Goal: Task Accomplishment & Management: Complete application form

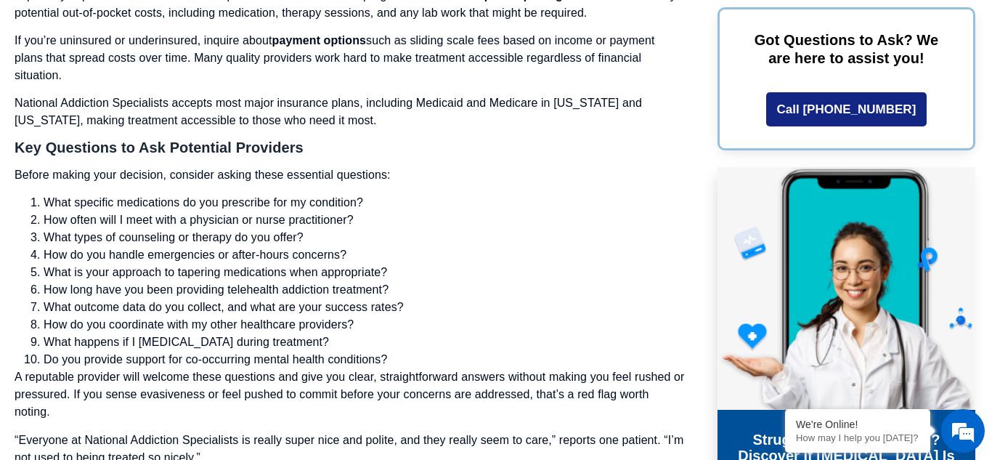
scroll to position [5829, 0]
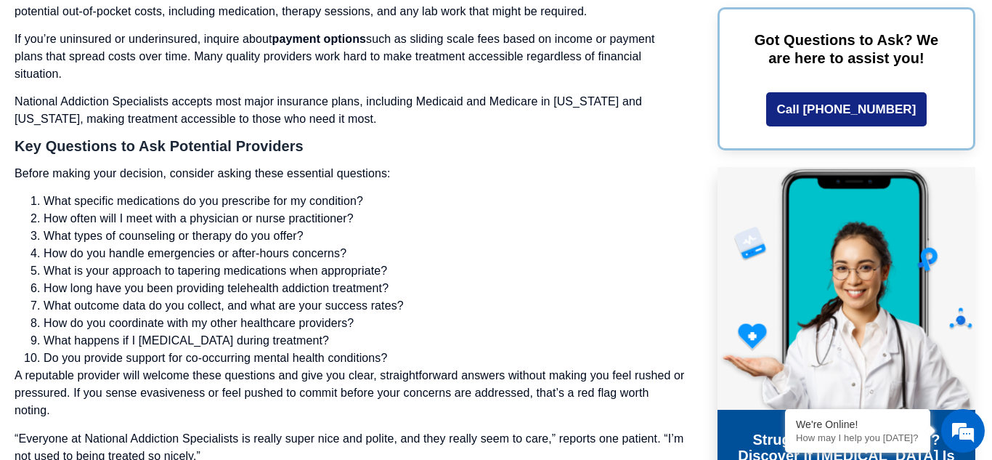
click at [324, 203] on li "What specific medications do you prescribe for my condition?" at bounding box center [364, 200] width 641 height 17
click at [507, 147] on h3 "Key Questions to Ask Potential Providers" at bounding box center [350, 146] width 670 height 15
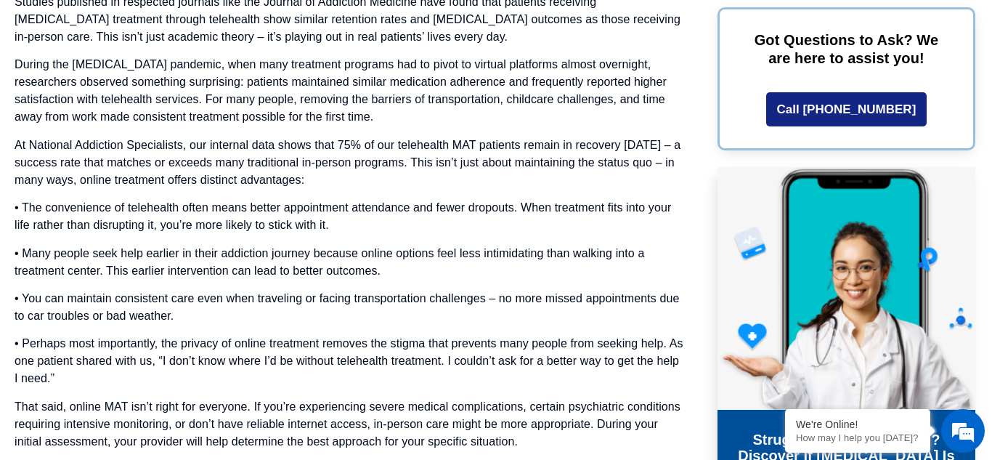
scroll to position [7001, 0]
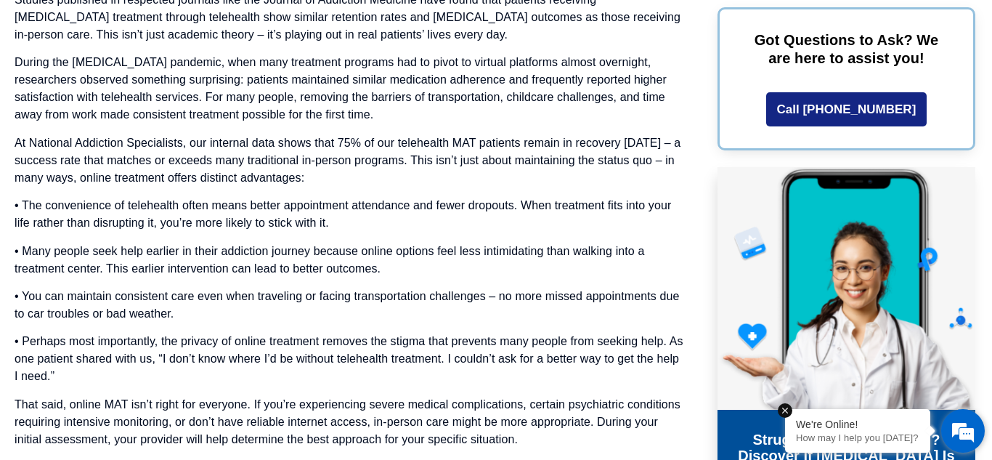
click at [885, 438] on p "How may I help you [DATE]?" at bounding box center [857, 437] width 123 height 11
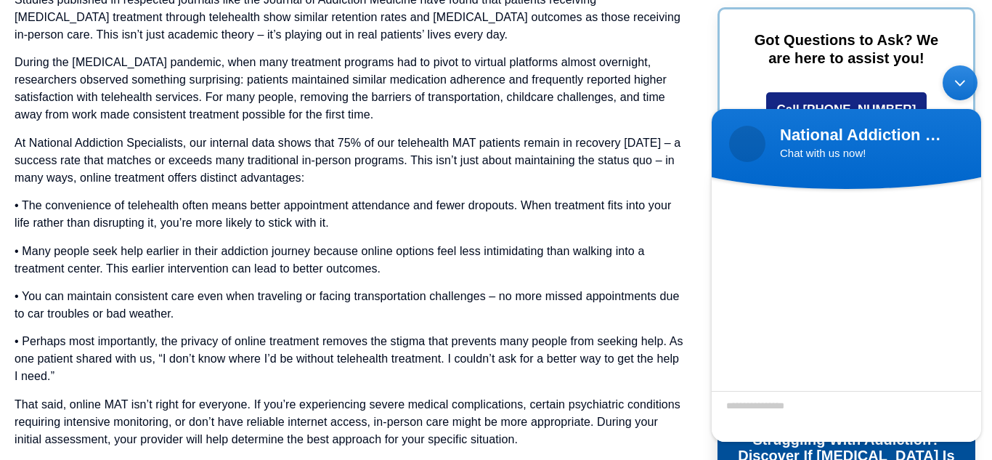
scroll to position [10, 0]
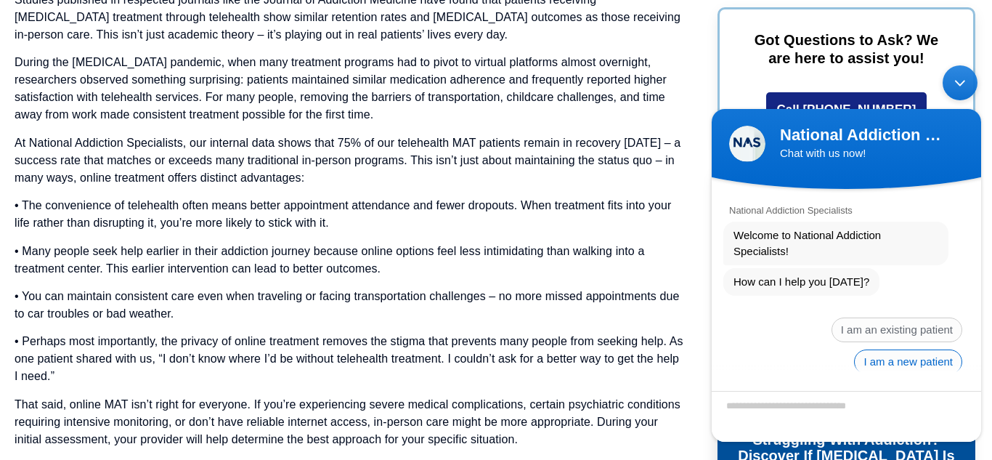
click at [917, 354] on span "I am a new patient" at bounding box center [908, 361] width 108 height 25
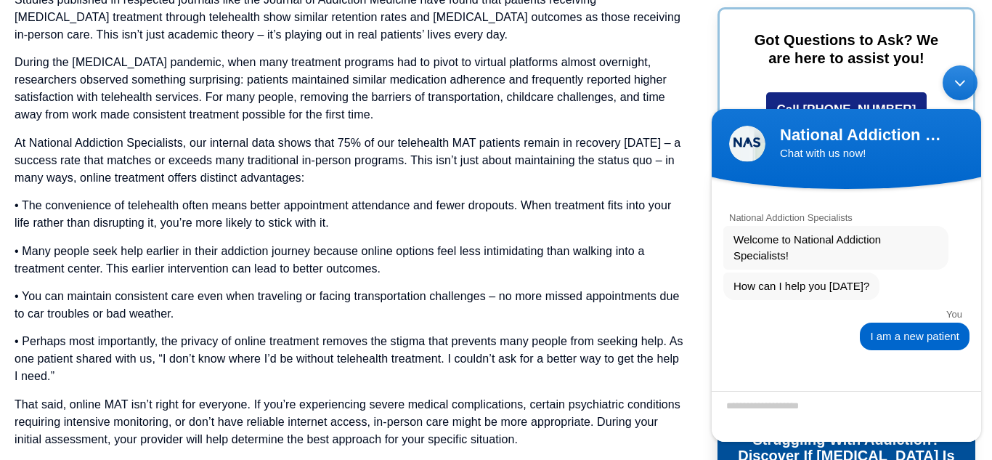
scroll to position [26, 0]
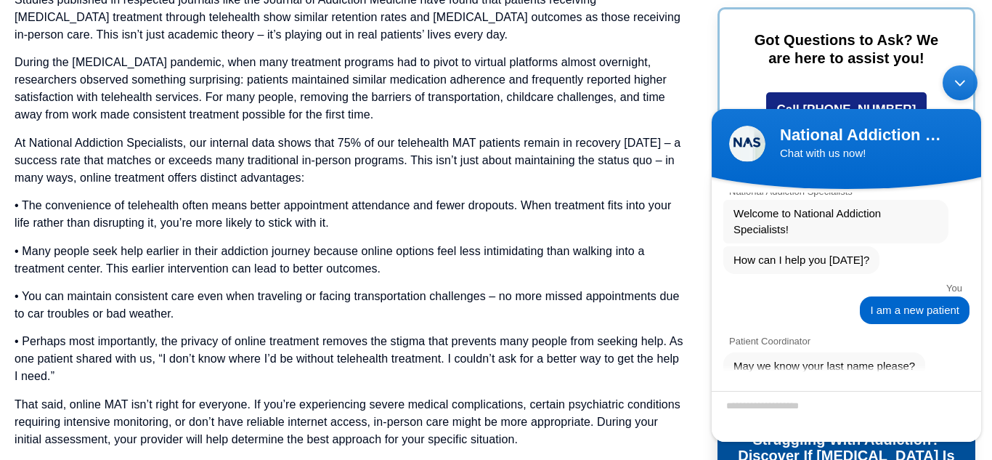
click at [861, 409] on textarea "Enter your last name" at bounding box center [846, 415] width 269 height 51
type textarea "******"
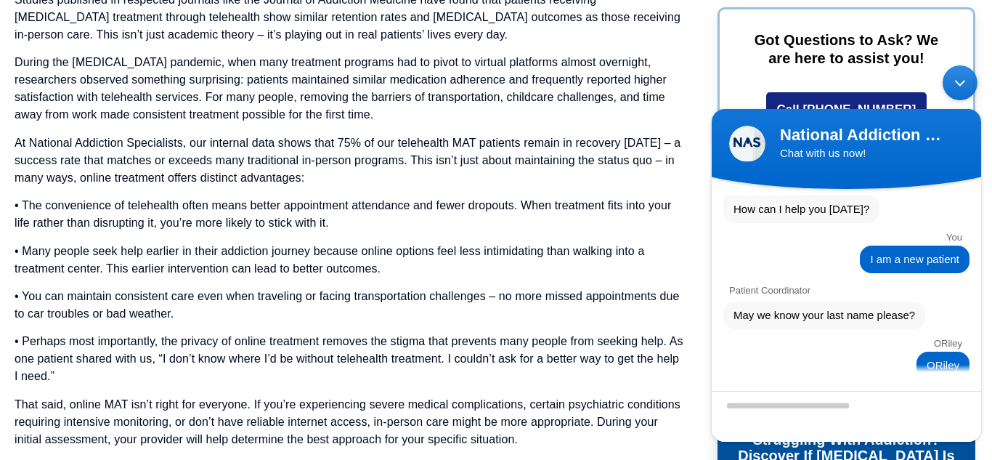
scroll to position [166, 0]
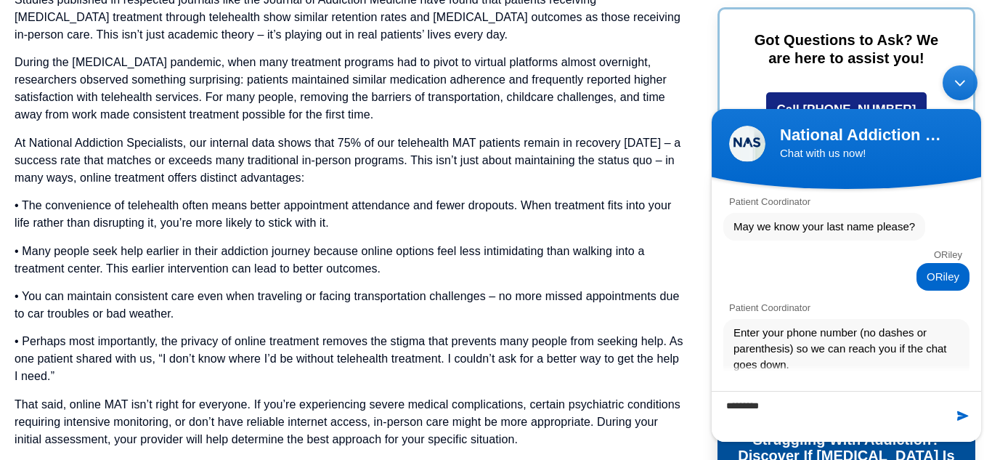
type textarea "**********"
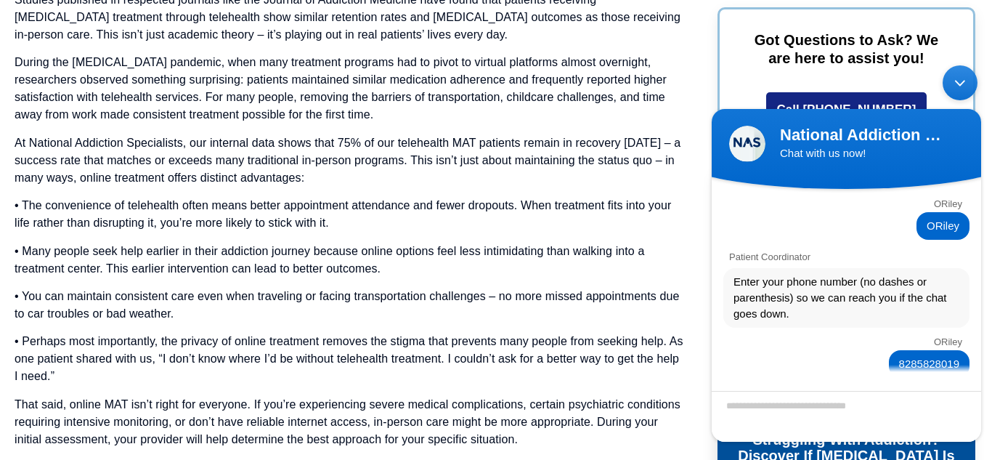
scroll to position [273, 0]
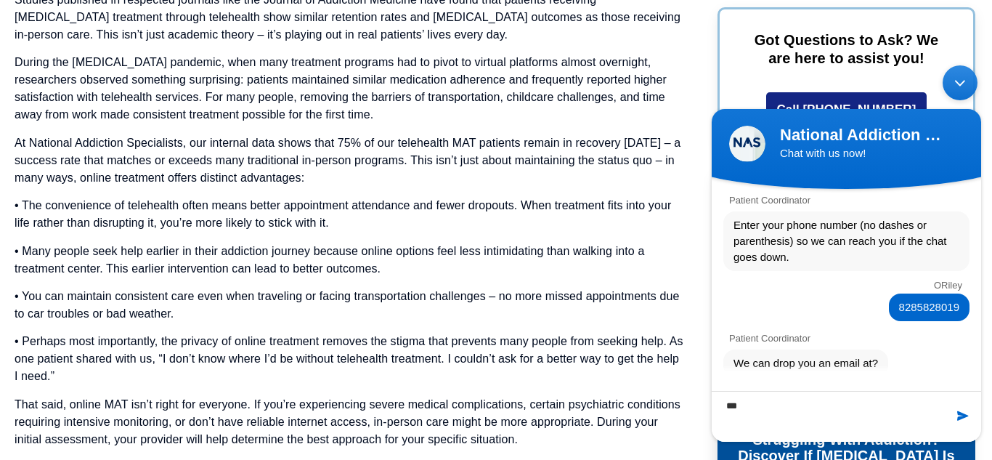
type textarea "****"
type textarea "**********"
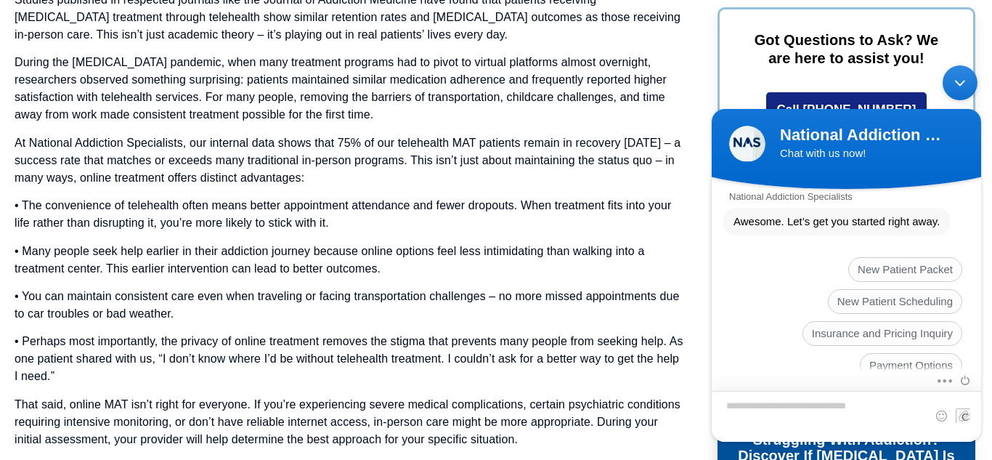
scroll to position [544, 0]
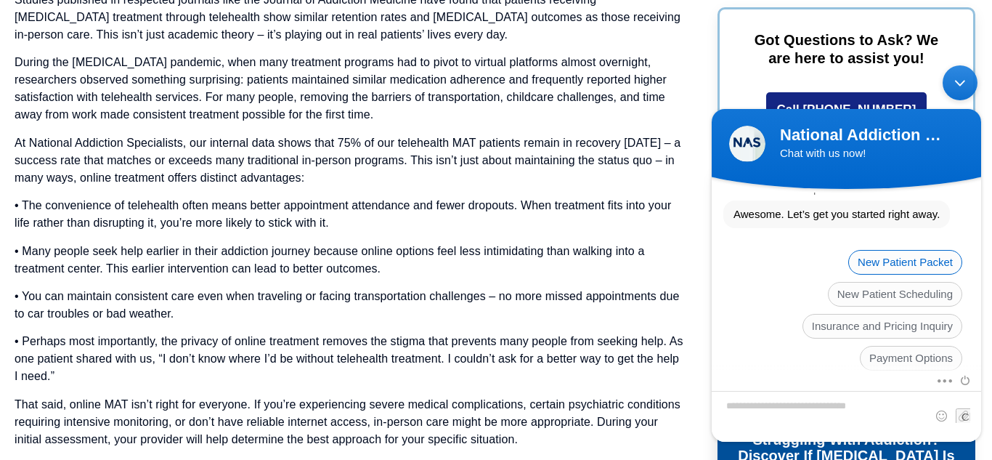
click at [931, 249] on span "New Patient Packet" at bounding box center [905, 261] width 114 height 25
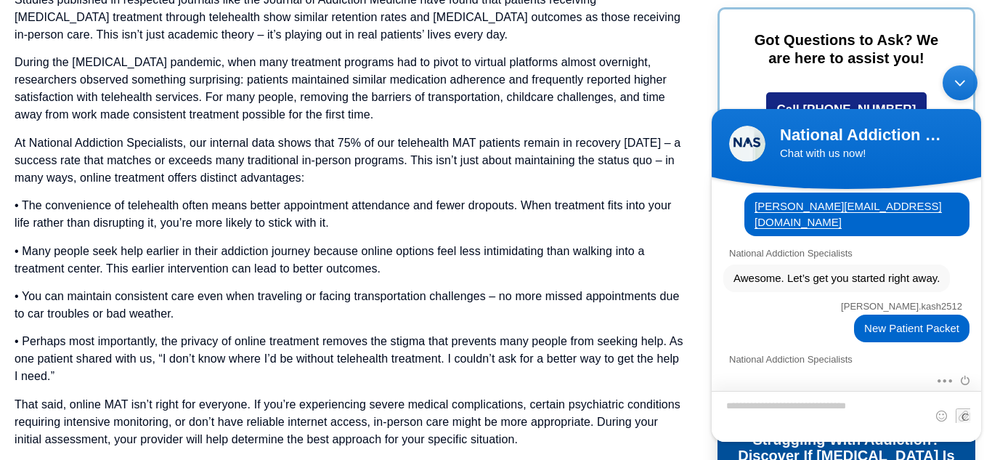
scroll to position [604, 0]
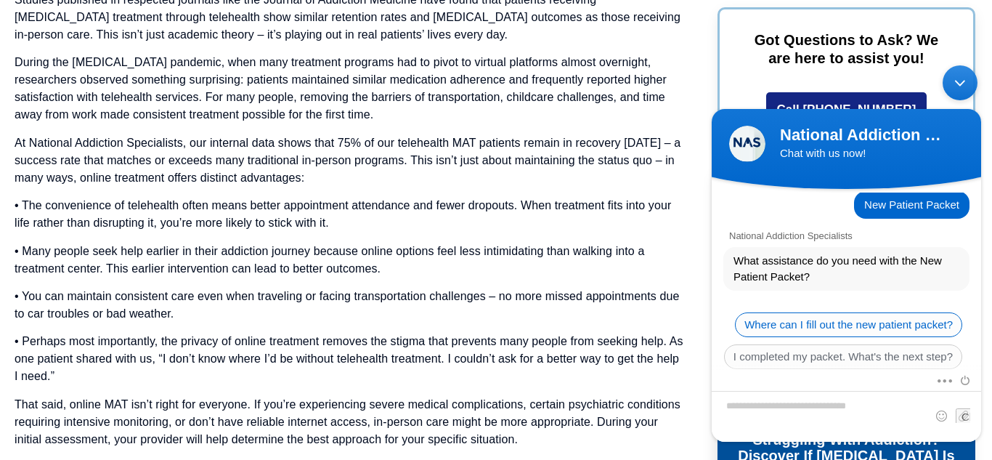
click at [939, 312] on span "Where can I fill out the new patient packet?" at bounding box center [848, 324] width 227 height 25
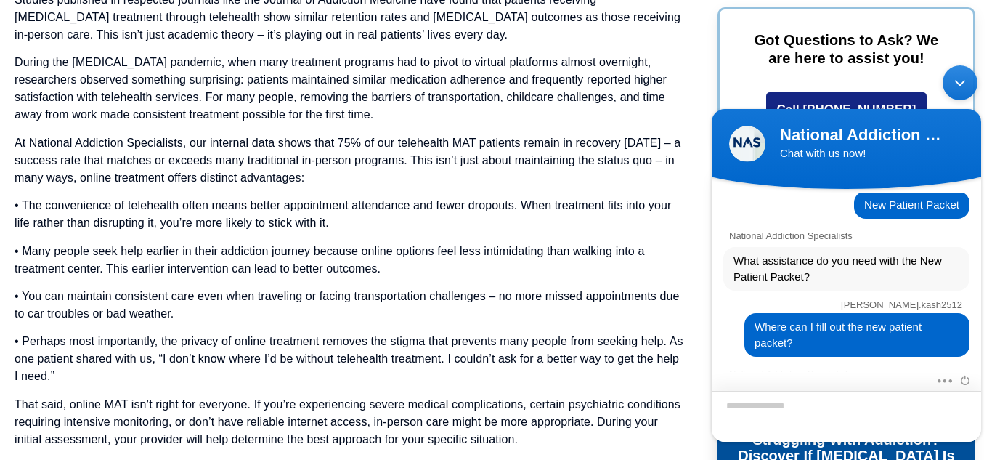
scroll to position [829, 0]
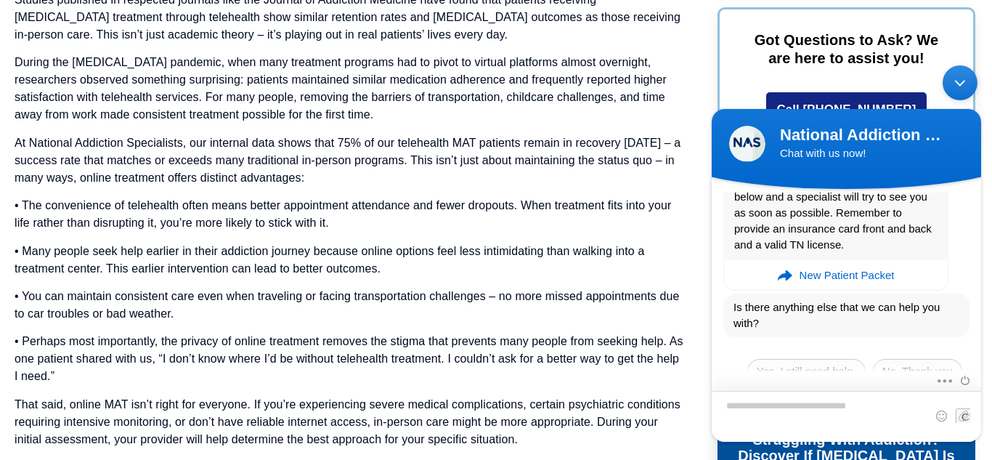
click at [864, 411] on textarea "Type your message and hit 'Enter'" at bounding box center [846, 415] width 269 height 51
type textarea "*"
type textarea "**********"
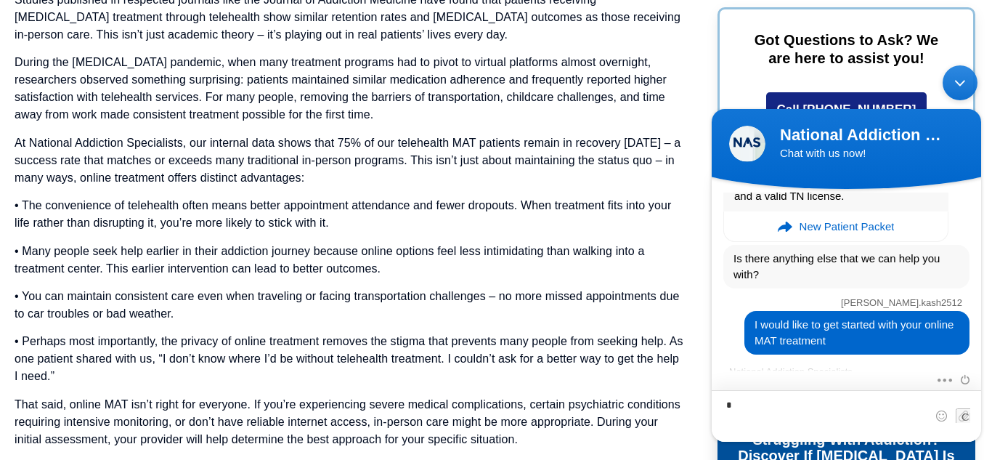
scroll to position [985, 0]
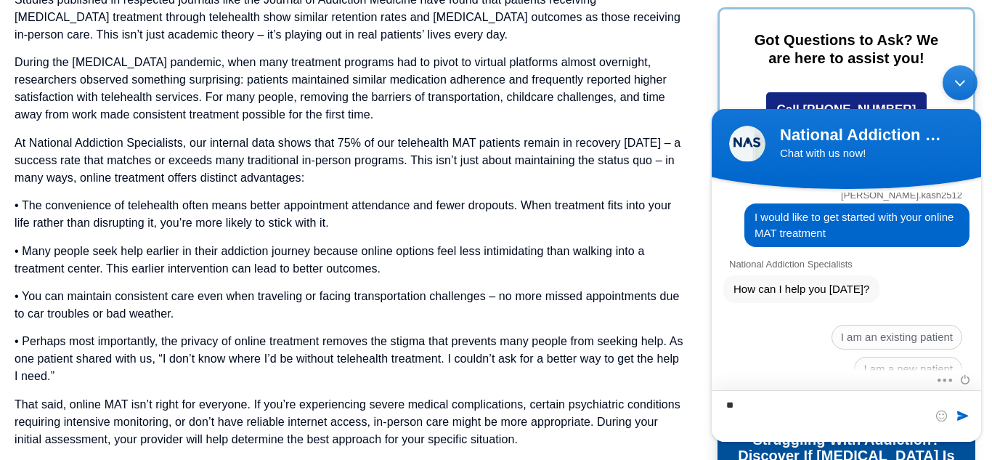
type textarea "*"
click at [925, 356] on span "I am a new patient" at bounding box center [908, 368] width 108 height 25
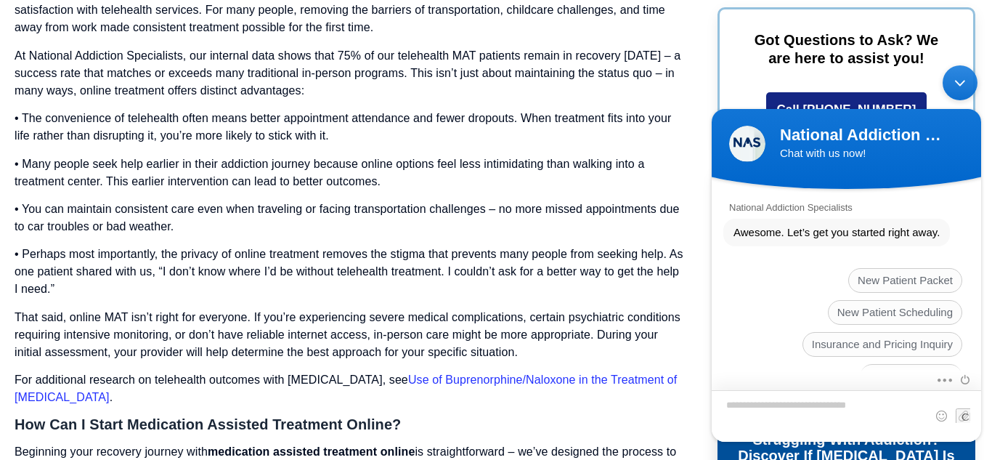
scroll to position [1156, 0]
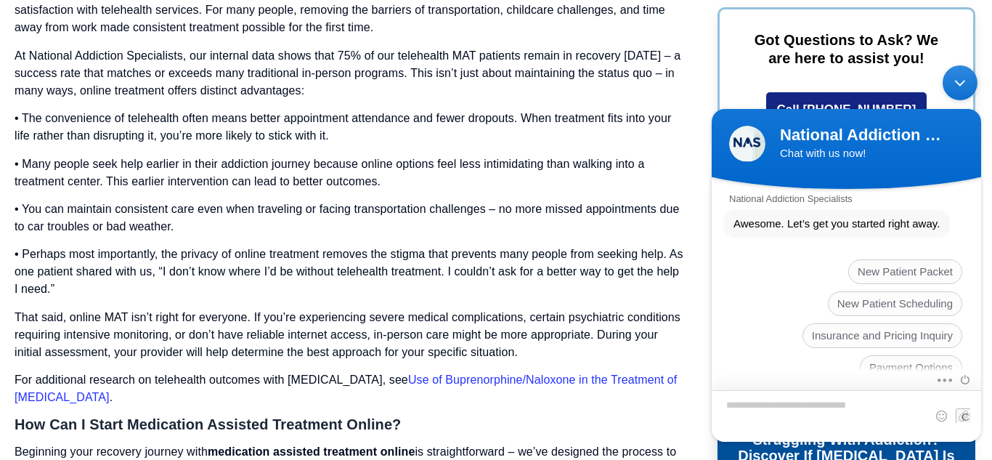
click at [838, 411] on textarea "Type your message and hit 'Enter'" at bounding box center [846, 415] width 269 height 52
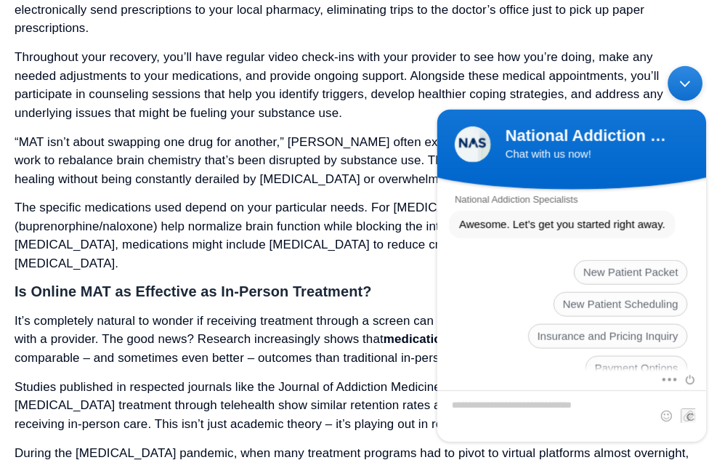
scroll to position [7085, 0]
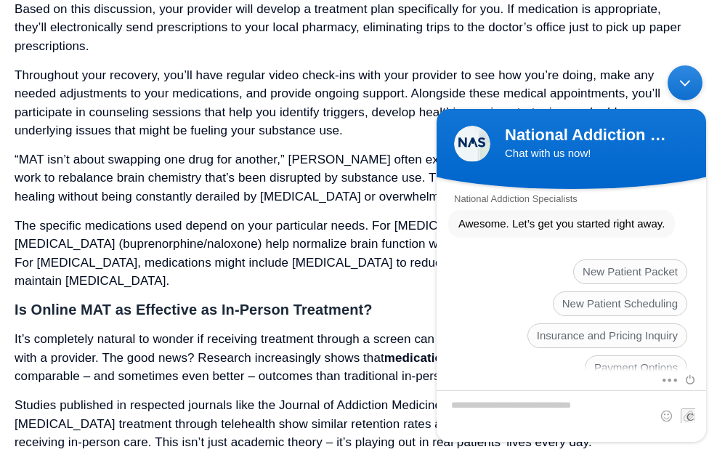
click at [349, 396] on p "Studies published in respected journals like the Journal of Addiction Medicine …" at bounding box center [355, 424] width 681 height 56
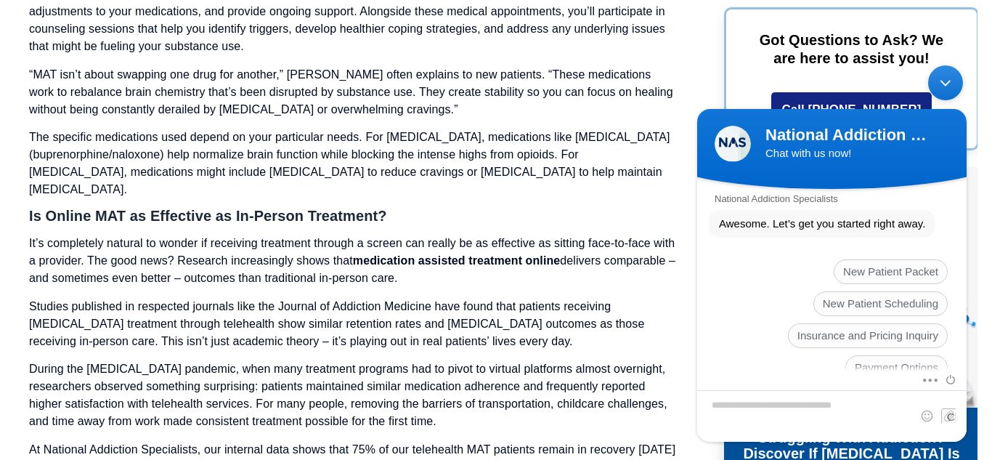
scroll to position [6729, 0]
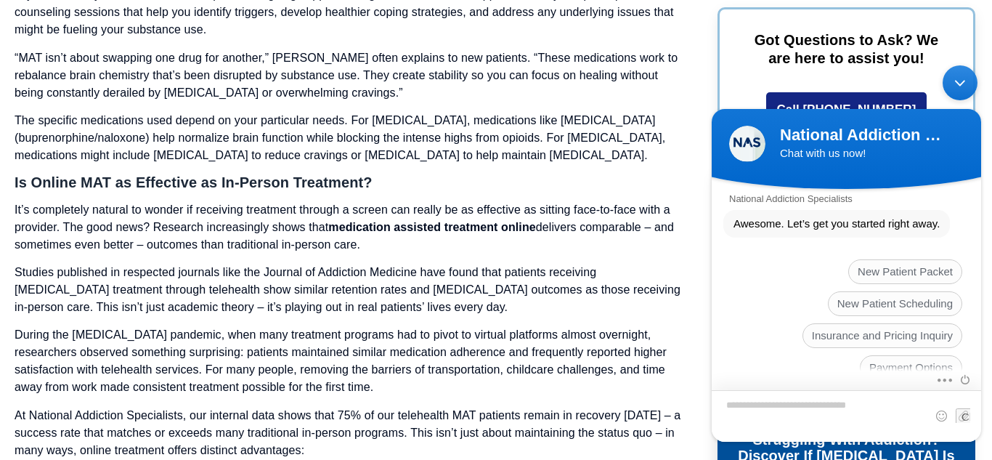
click at [804, 409] on textarea "Type your message and hit 'Enter'" at bounding box center [846, 415] width 269 height 52
type textarea "**********"
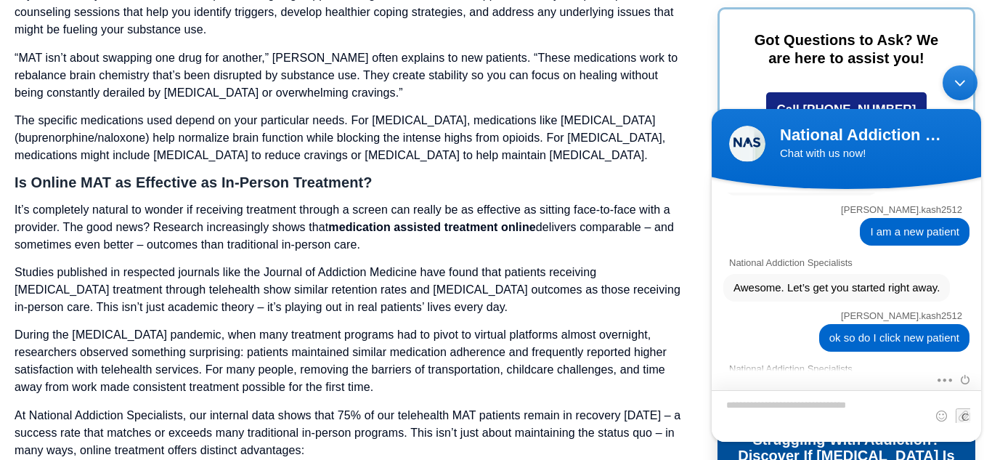
scroll to position [1146, 0]
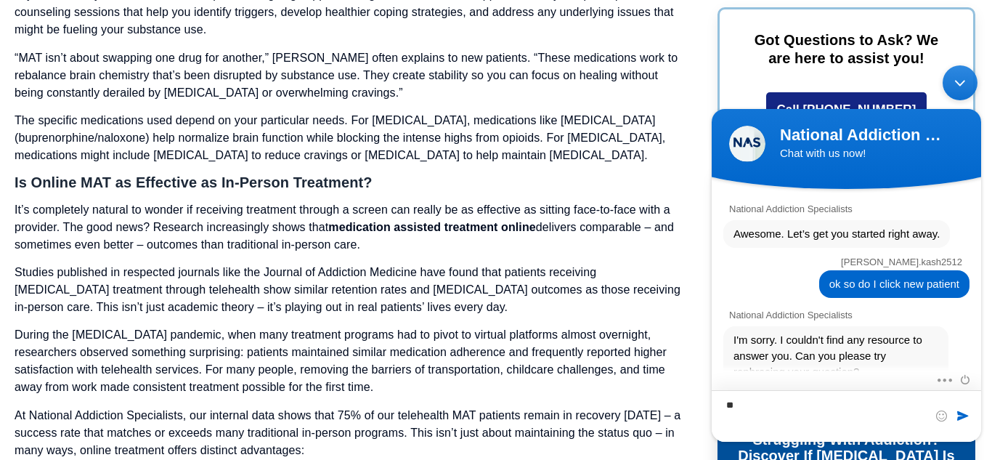
type textarea "*"
type textarea "**********"
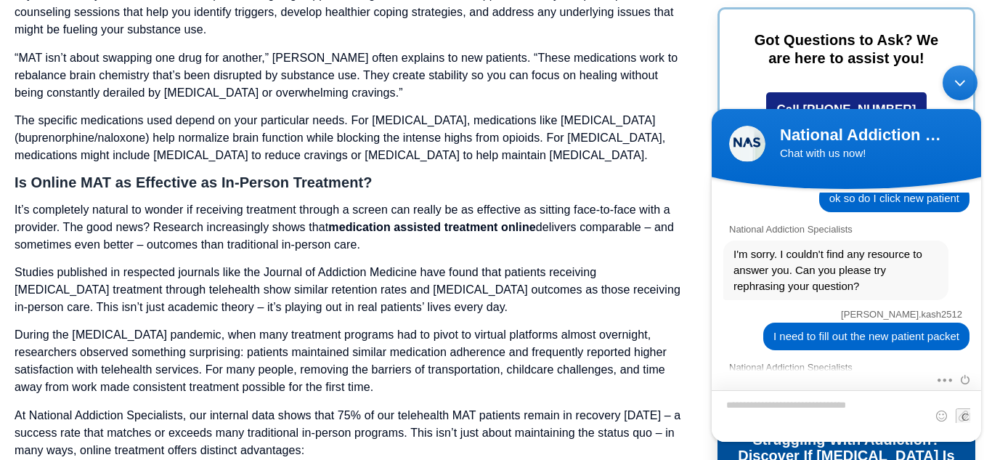
scroll to position [1430, 0]
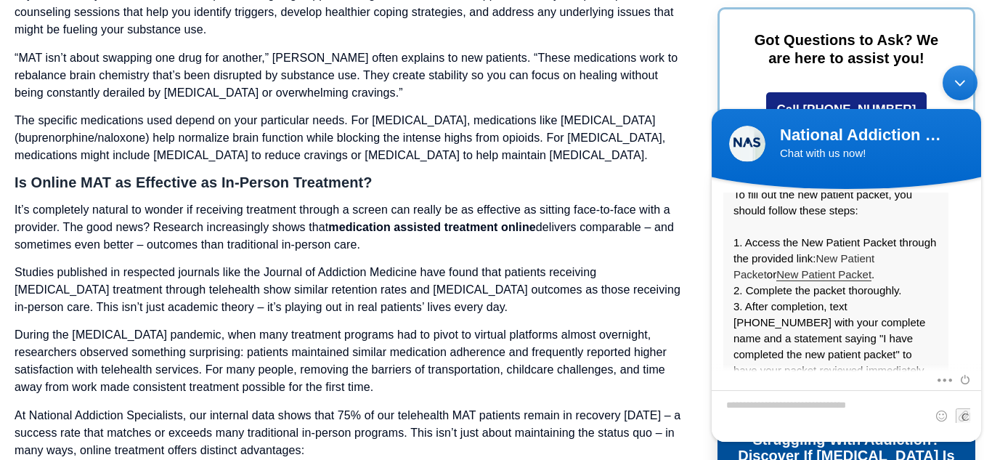
click at [875, 251] on link "New Patient Packet" at bounding box center [804, 265] width 141 height 28
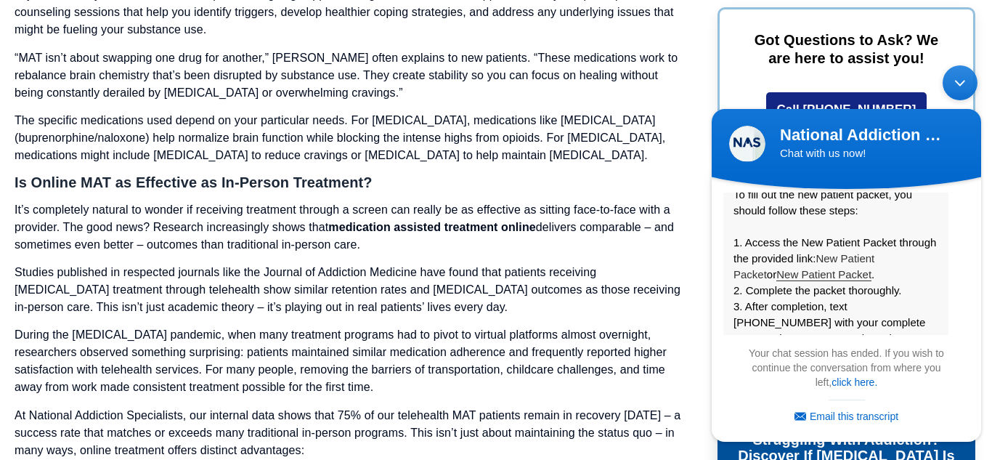
scroll to position [1735, 0]
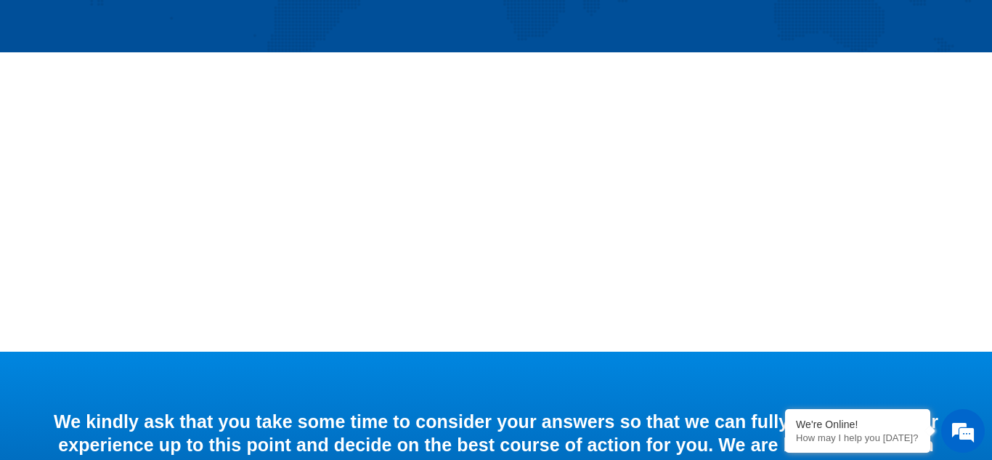
scroll to position [305, 0]
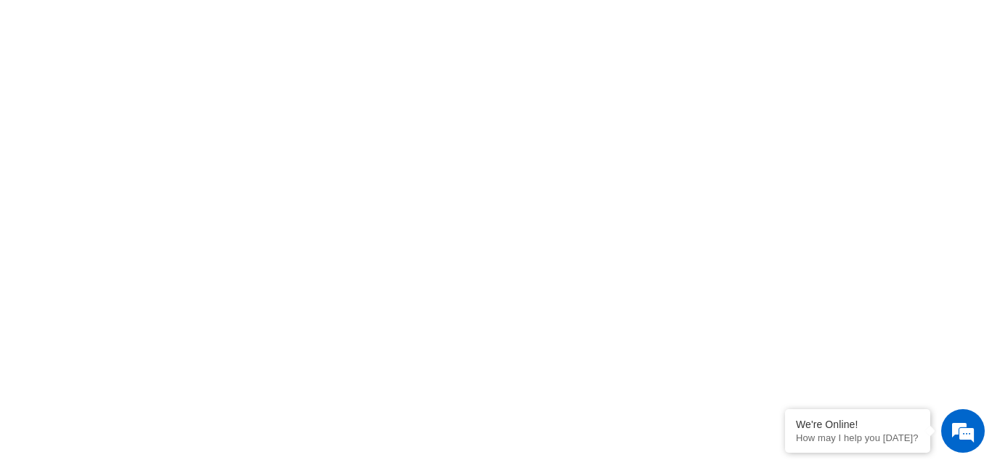
scroll to position [482, 0]
